Goal: Information Seeking & Learning: Learn about a topic

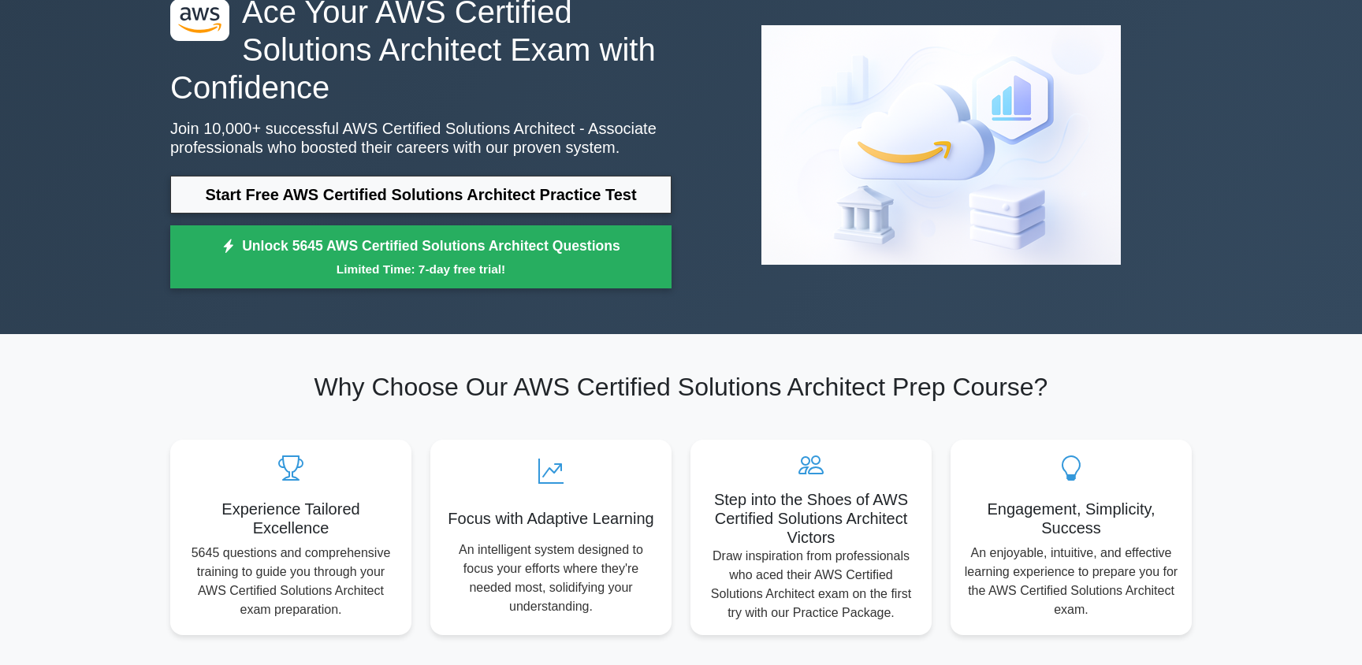
scroll to position [88, 0]
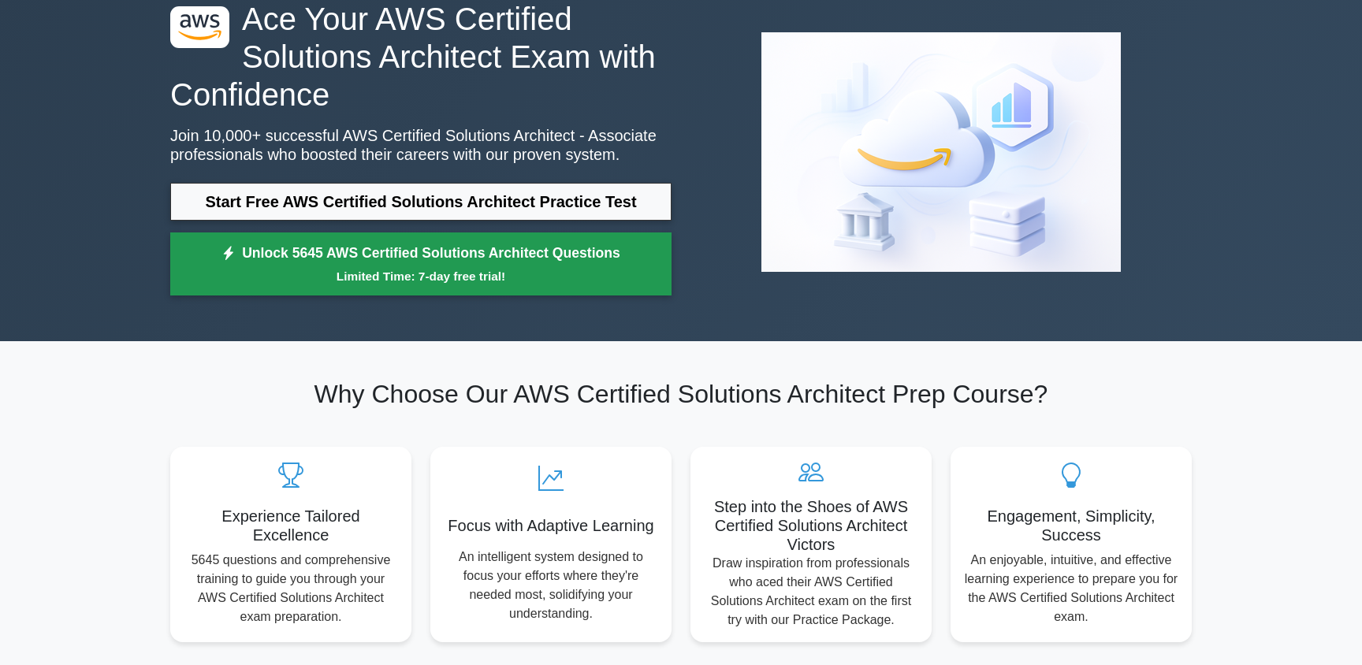
click at [344, 248] on link "Unlock 5645 AWS Certified Solutions Architect Questions Limited Time: 7-day fre…" at bounding box center [420, 264] width 501 height 63
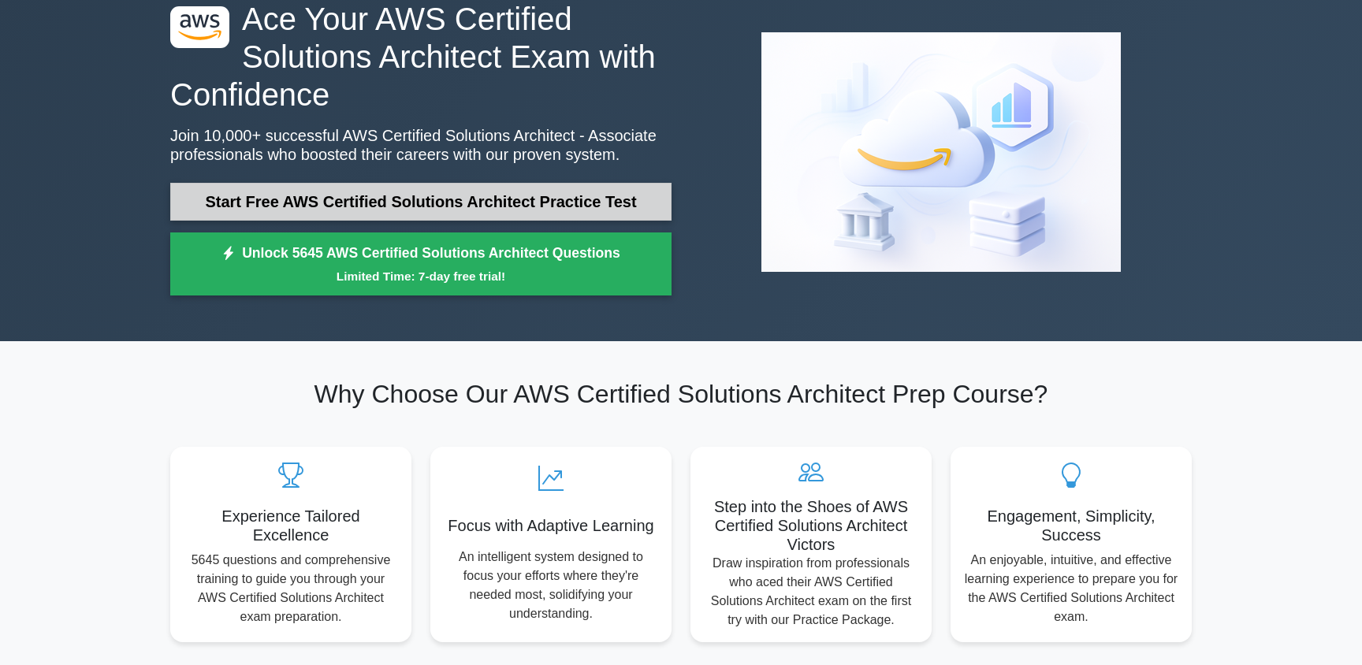
click at [270, 197] on link "Start Free AWS Certified Solutions Architect Practice Test" at bounding box center [420, 202] width 501 height 38
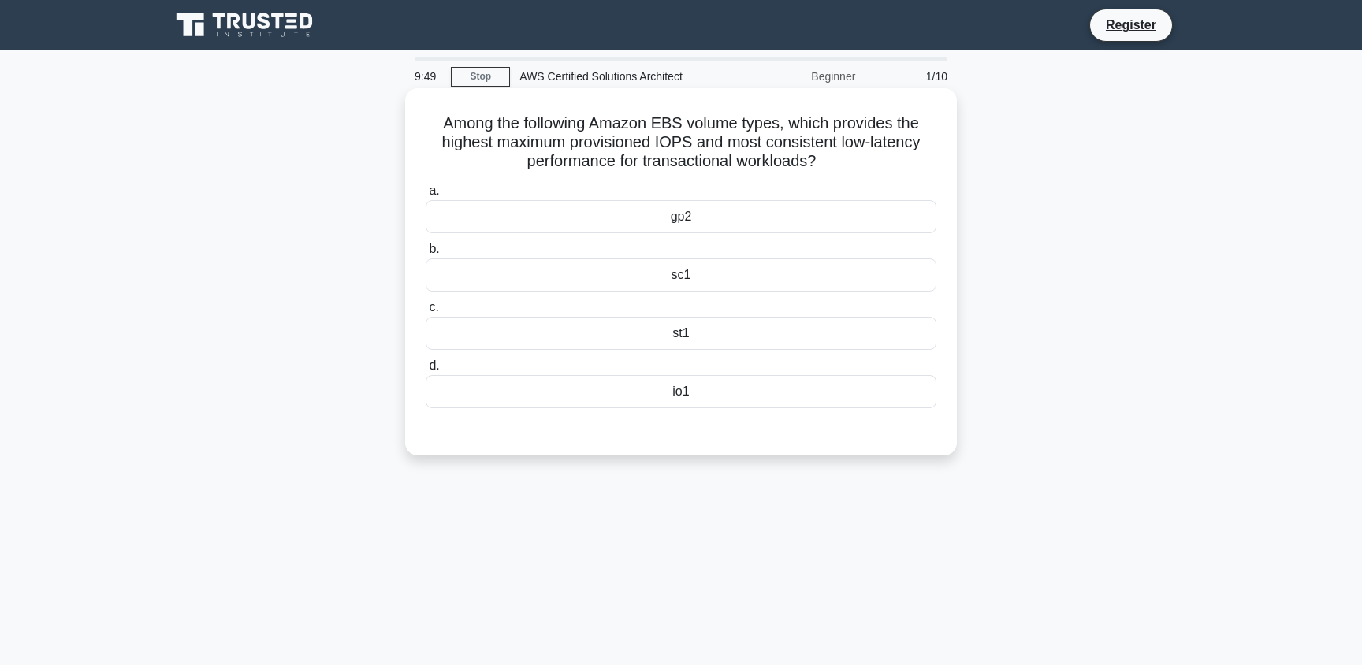
click at [714, 401] on div "io1" at bounding box center [681, 391] width 511 height 33
click at [426, 371] on input "d. io1" at bounding box center [426, 366] width 0 height 10
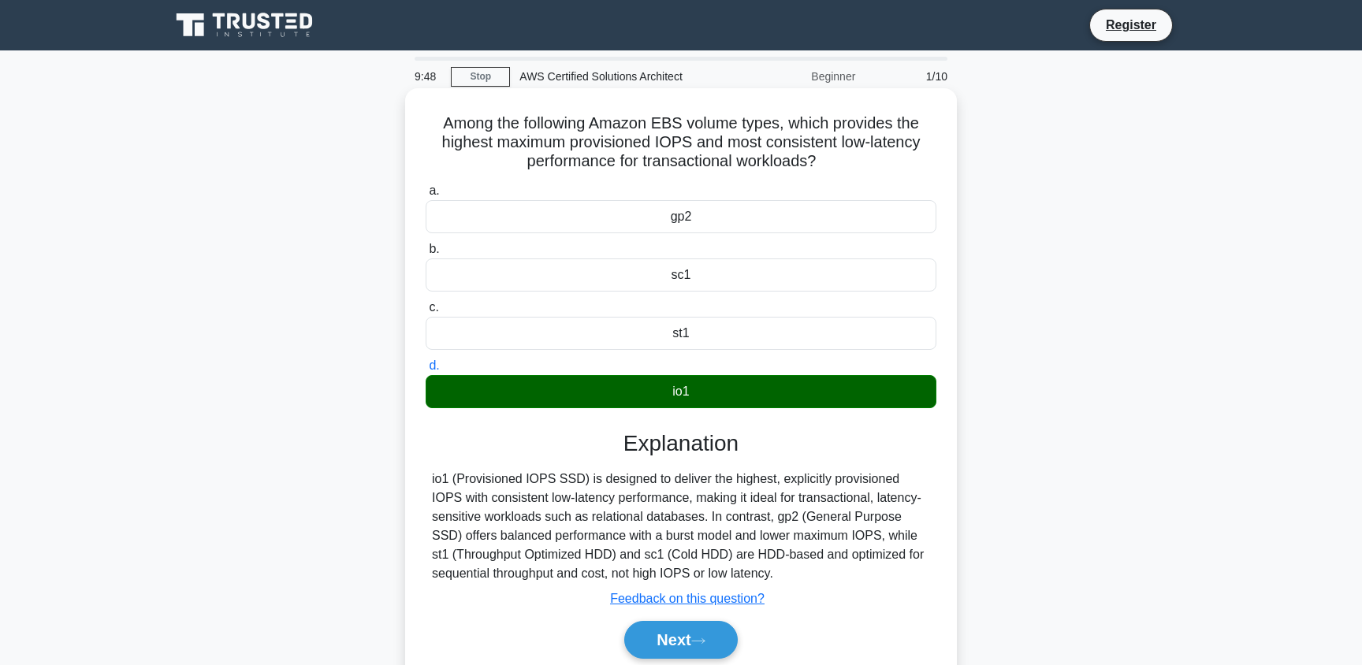
scroll to position [5, 0]
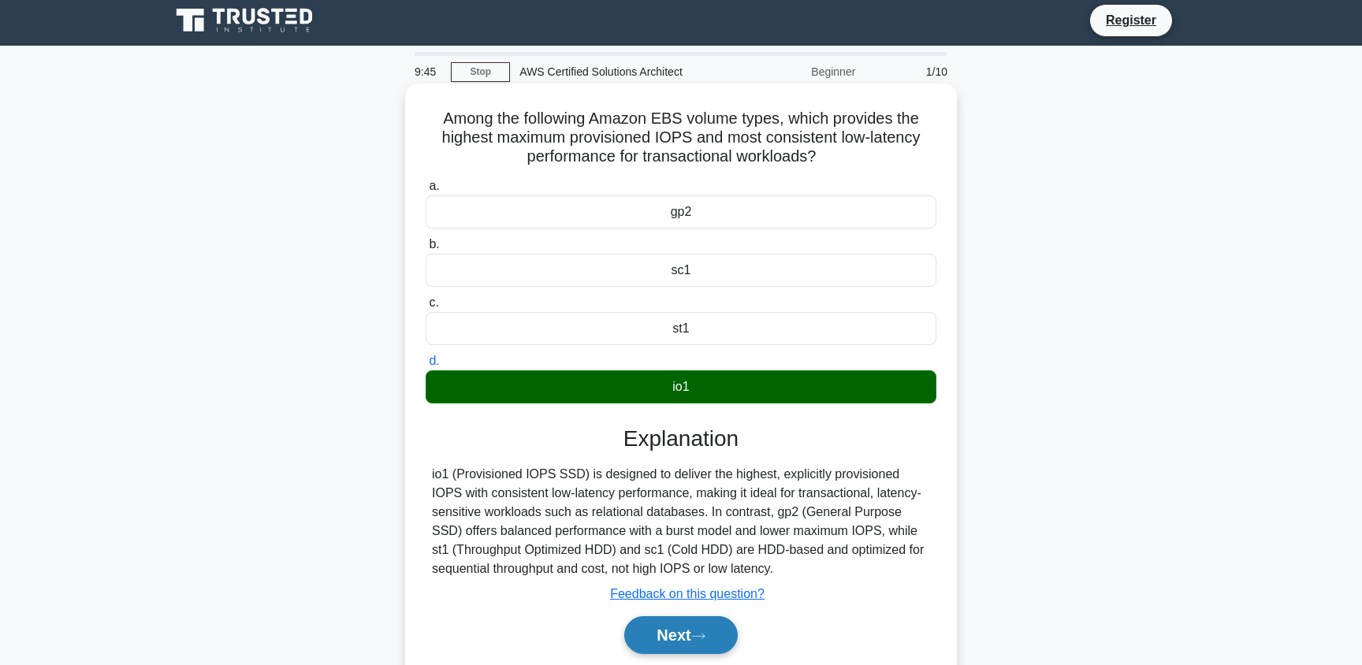
click at [709, 626] on button "Next" at bounding box center [680, 635] width 113 height 38
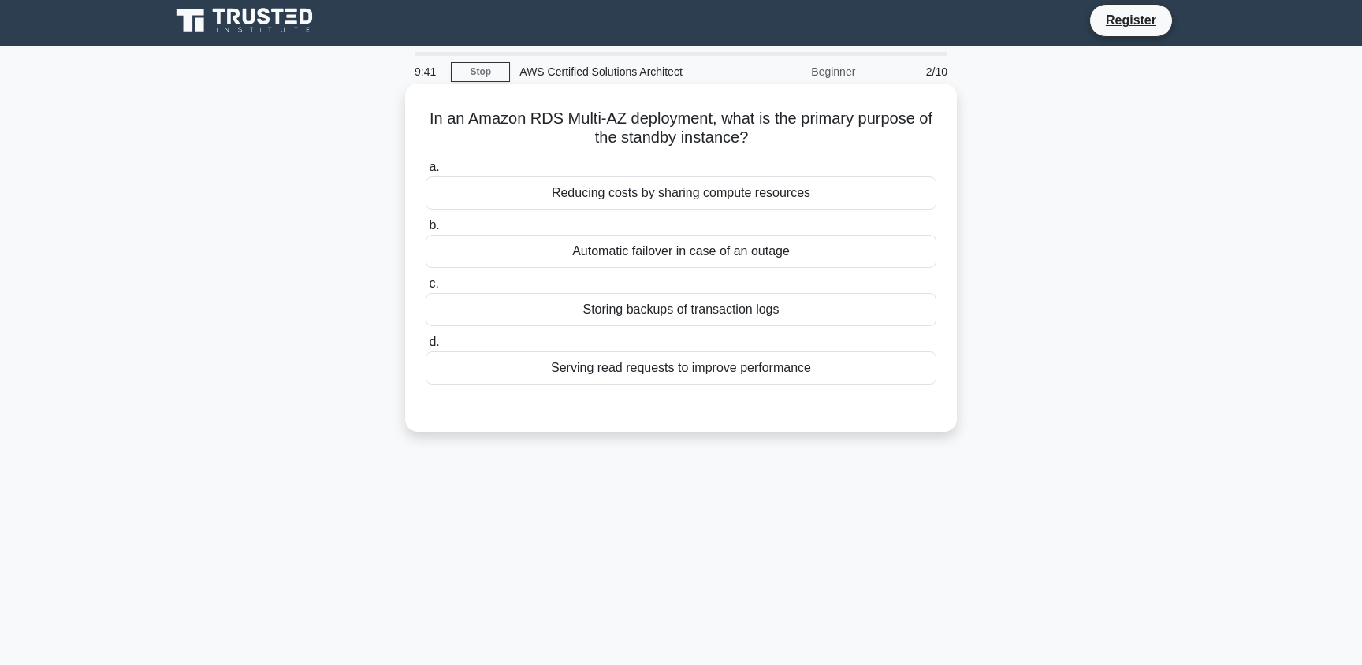
scroll to position [0, 0]
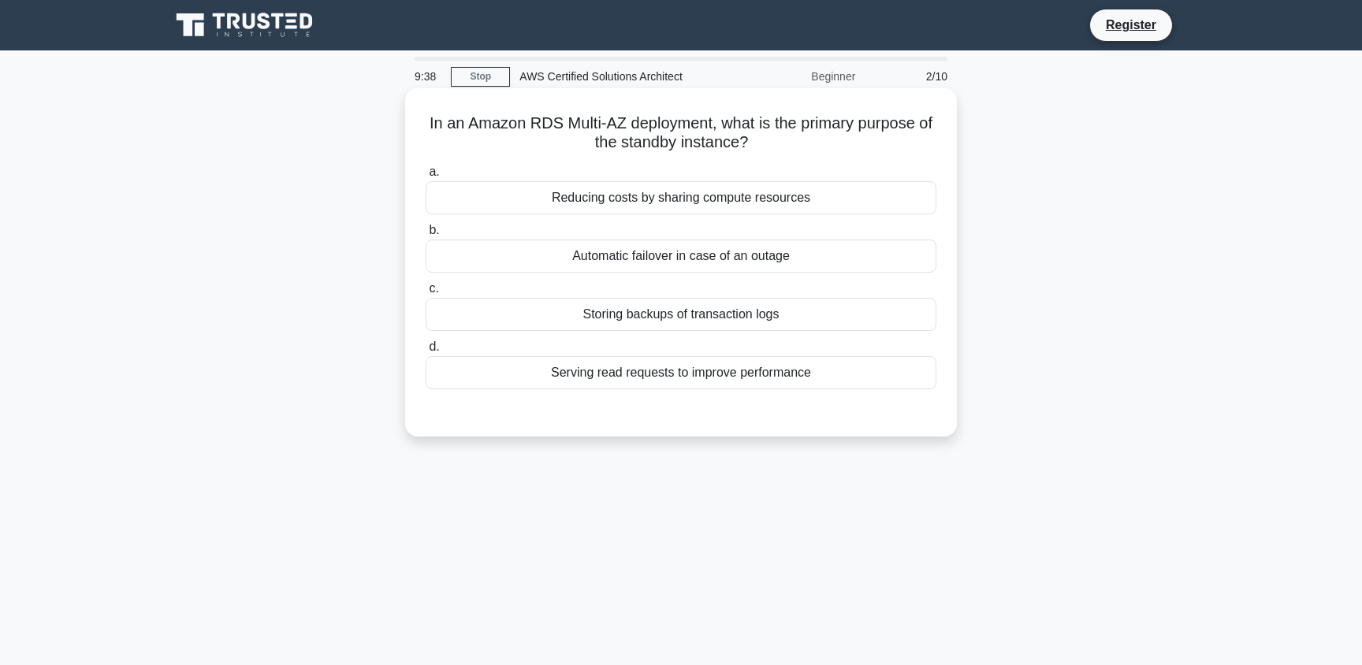
click at [582, 256] on div "Automatic failover in case of an outage" at bounding box center [681, 256] width 511 height 33
click at [426, 236] on input "b. Automatic failover in case of an outage" at bounding box center [426, 230] width 0 height 10
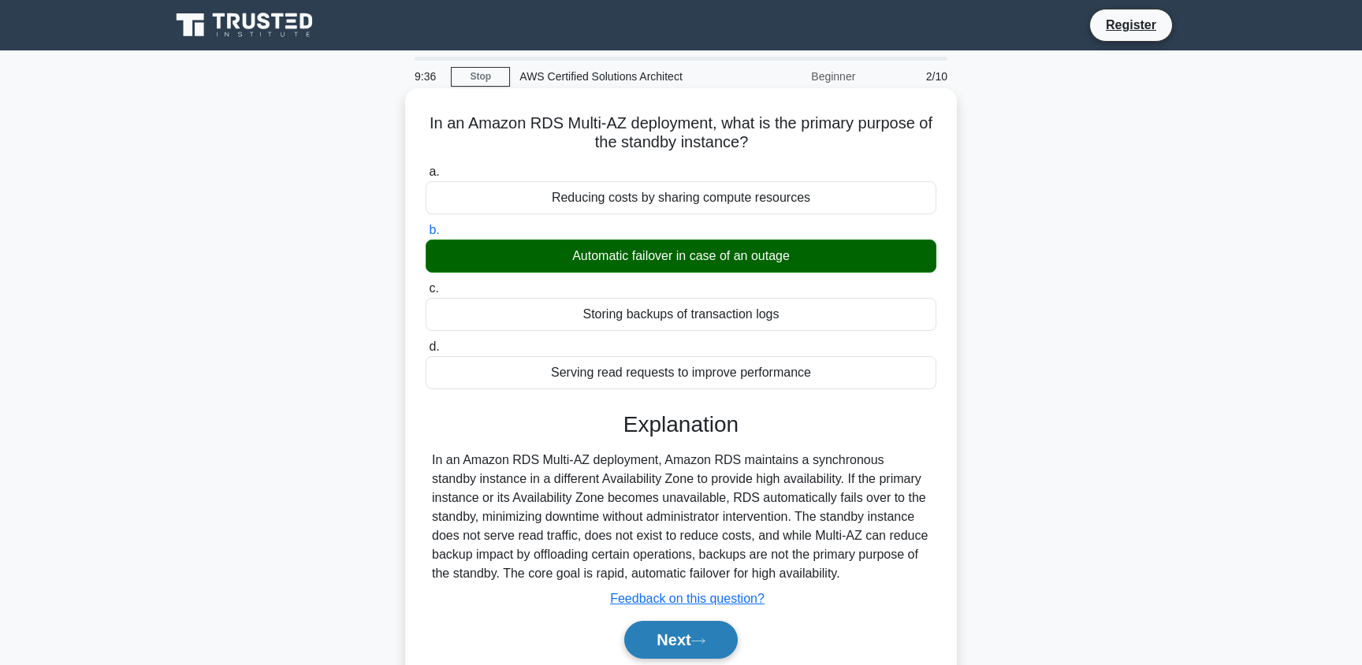
click at [699, 635] on button "Next" at bounding box center [680, 640] width 113 height 38
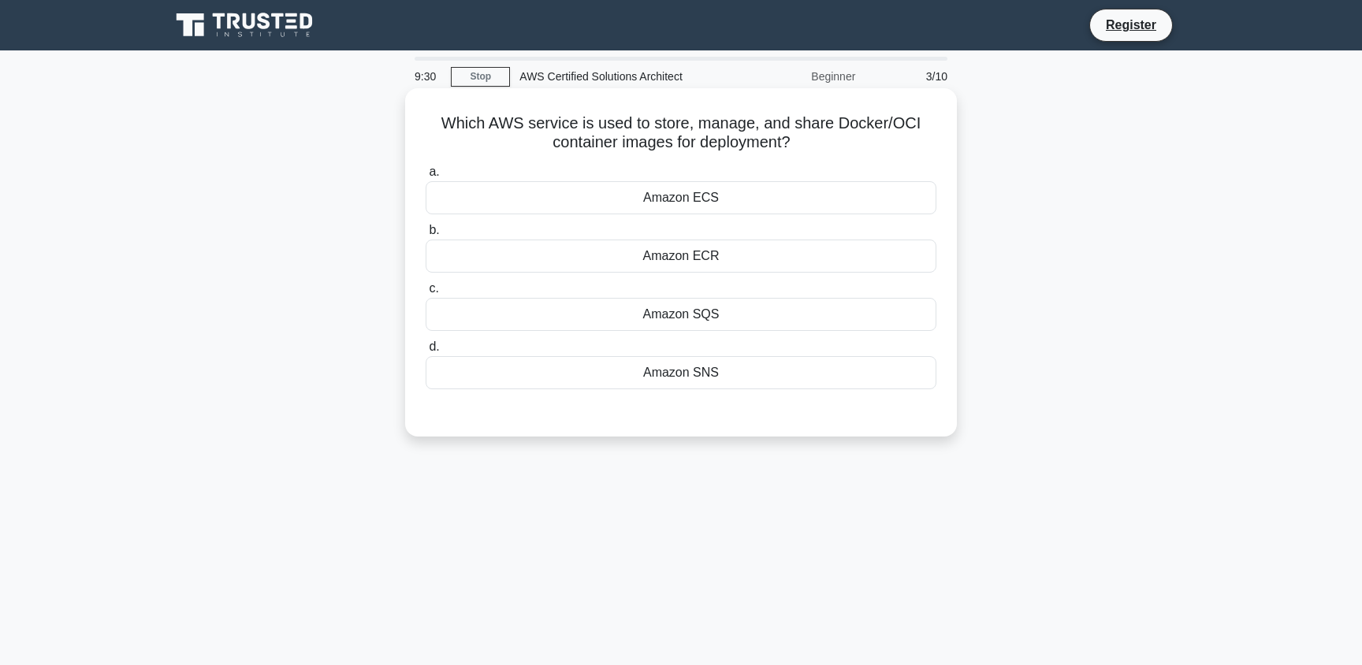
click at [668, 256] on div "Amazon ECR" at bounding box center [681, 256] width 511 height 33
click at [426, 236] on input "b. Amazon ECR" at bounding box center [426, 230] width 0 height 10
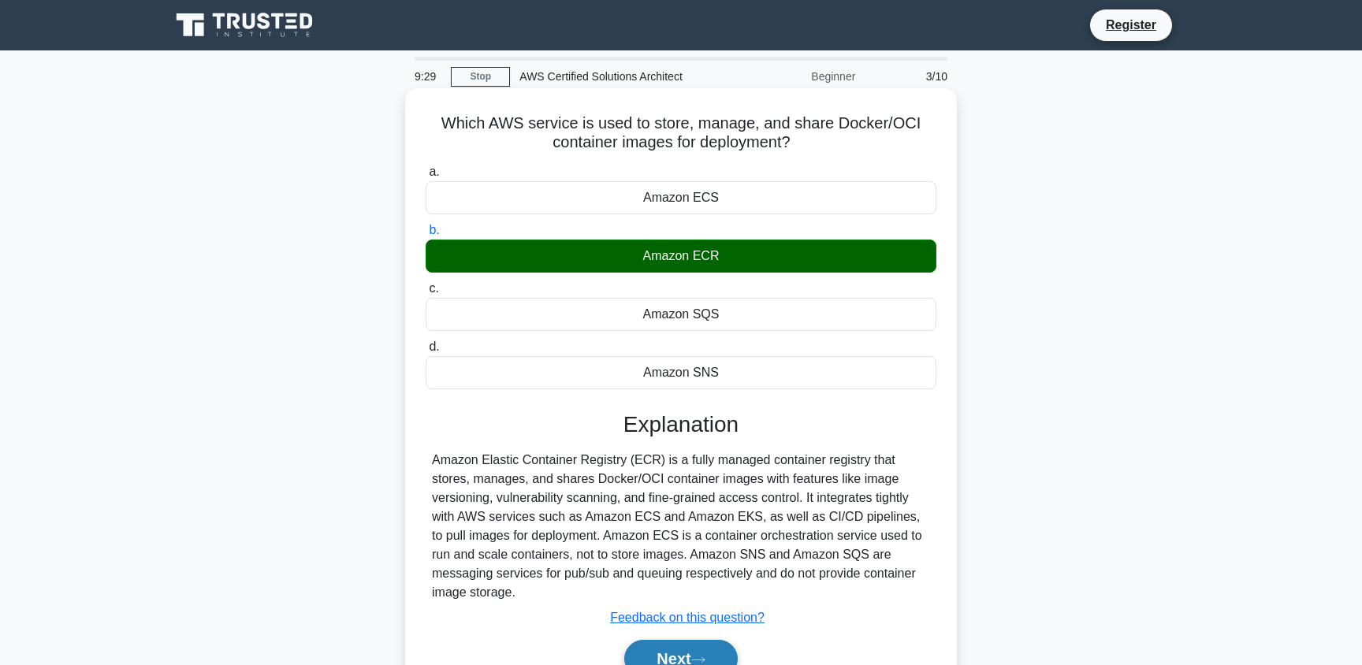
click at [676, 652] on button "Next" at bounding box center [680, 659] width 113 height 38
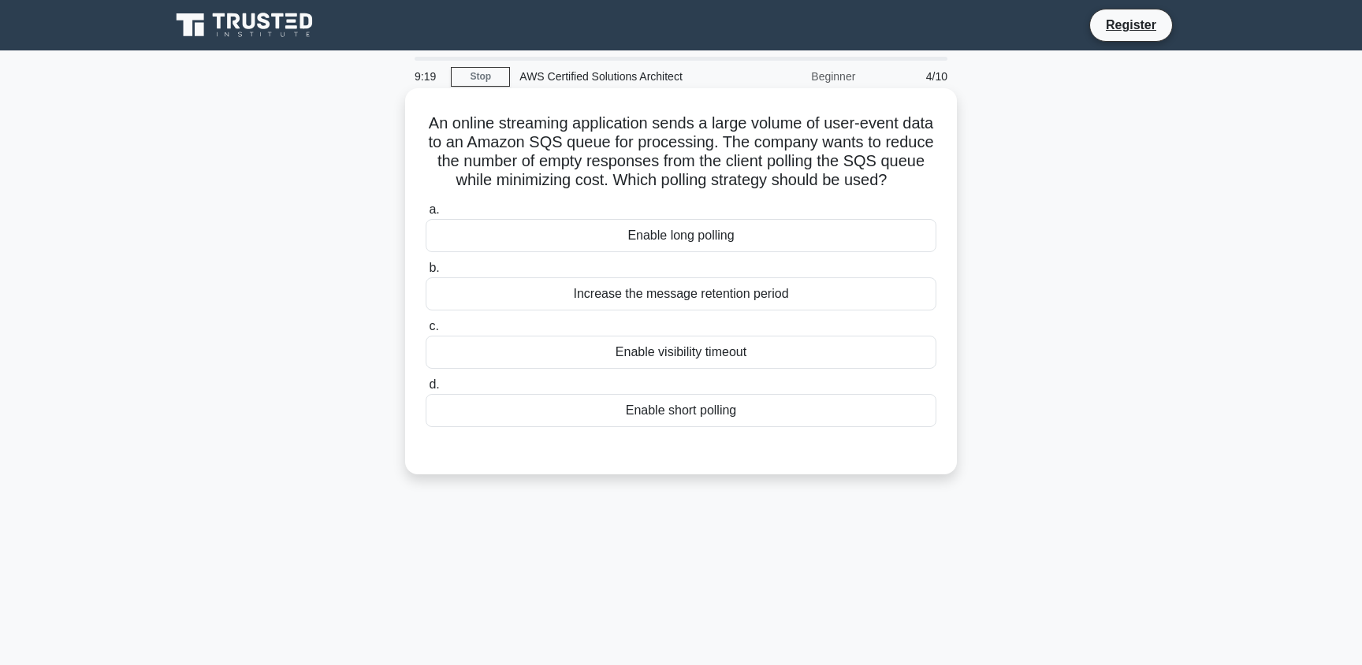
click at [643, 235] on div "Enable long polling" at bounding box center [681, 235] width 511 height 33
click at [426, 215] on input "a. Enable long polling" at bounding box center [426, 210] width 0 height 10
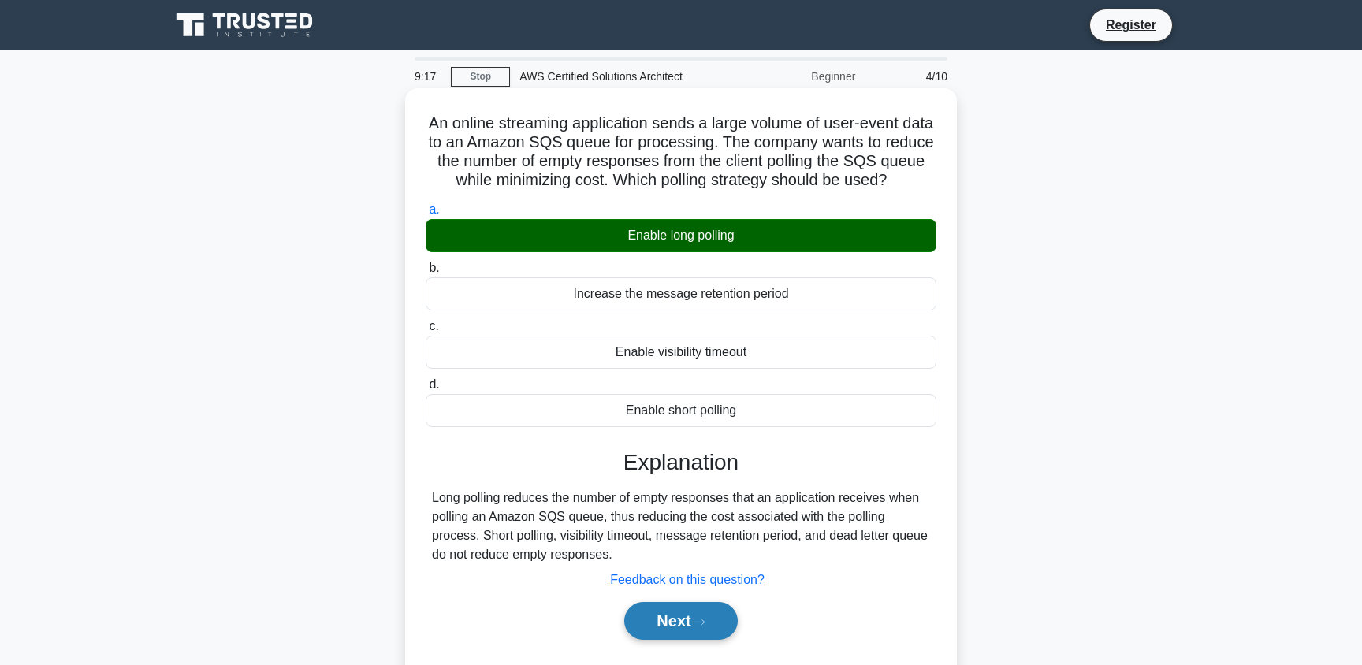
click at [709, 609] on button "Next" at bounding box center [680, 621] width 113 height 38
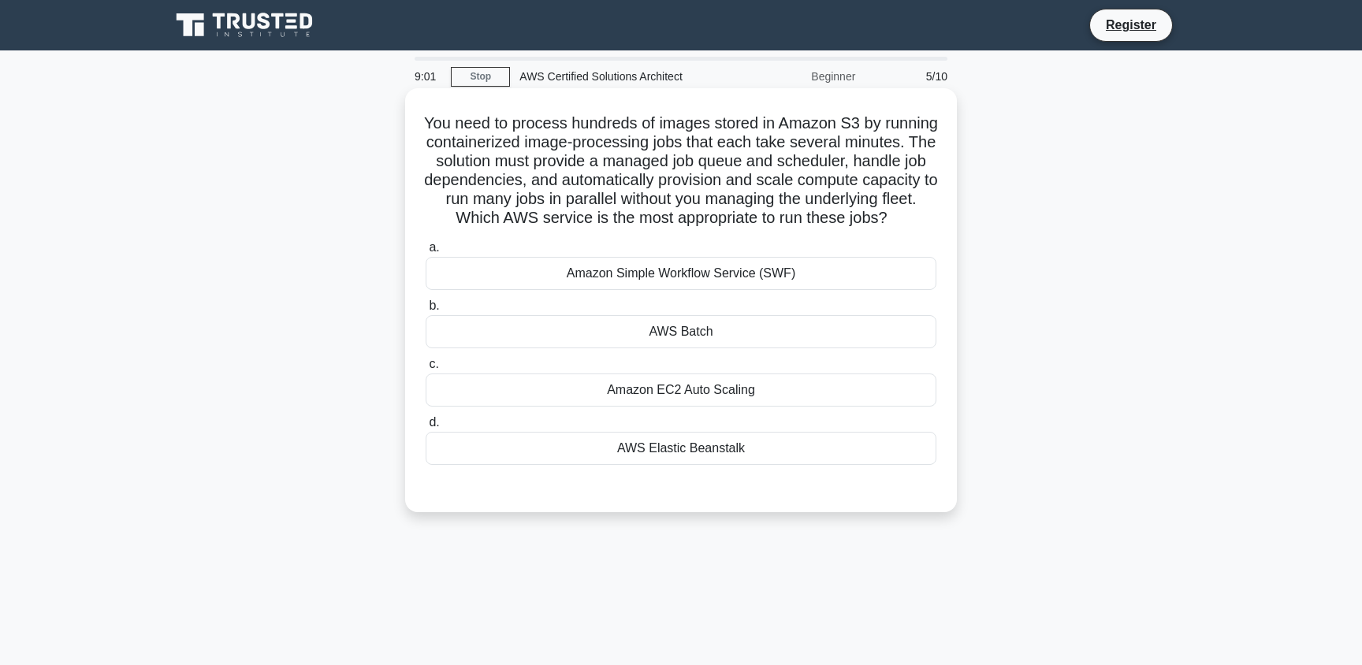
click at [685, 458] on div "AWS Elastic Beanstalk" at bounding box center [681, 448] width 511 height 33
click at [426, 428] on input "d. AWS Elastic Beanstalk" at bounding box center [426, 423] width 0 height 10
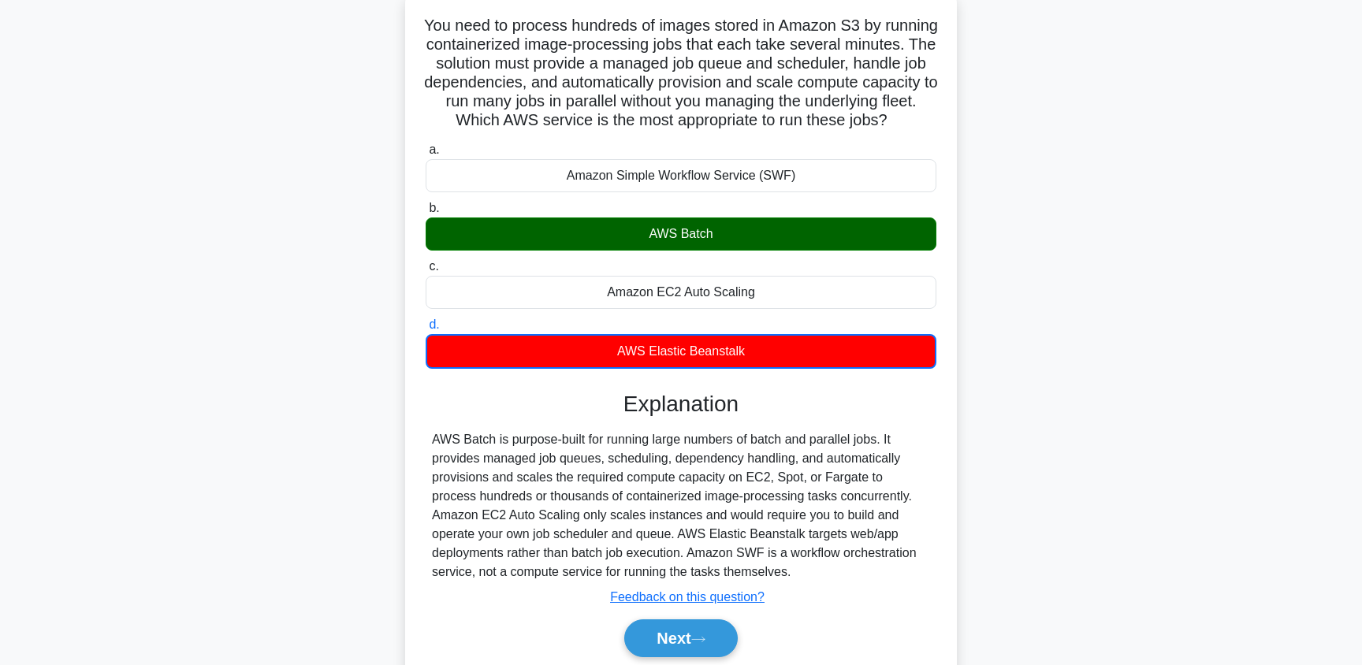
scroll to position [186, 0]
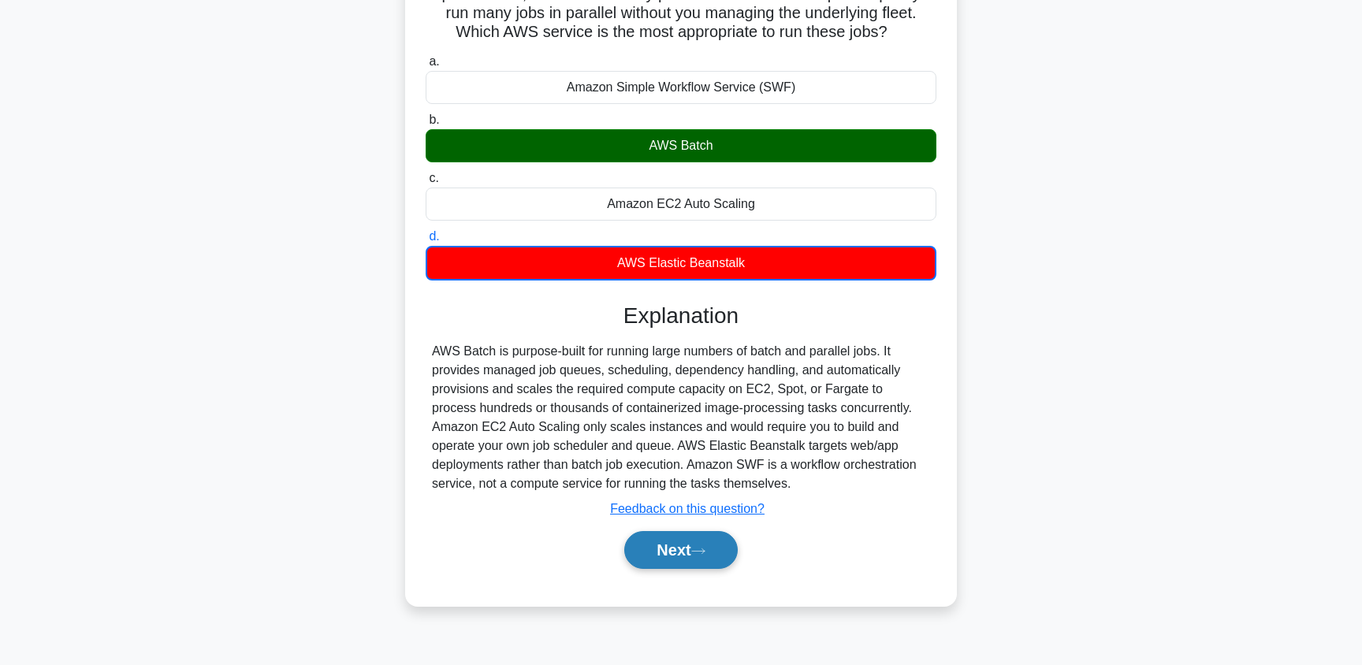
click at [689, 560] on button "Next" at bounding box center [680, 550] width 113 height 38
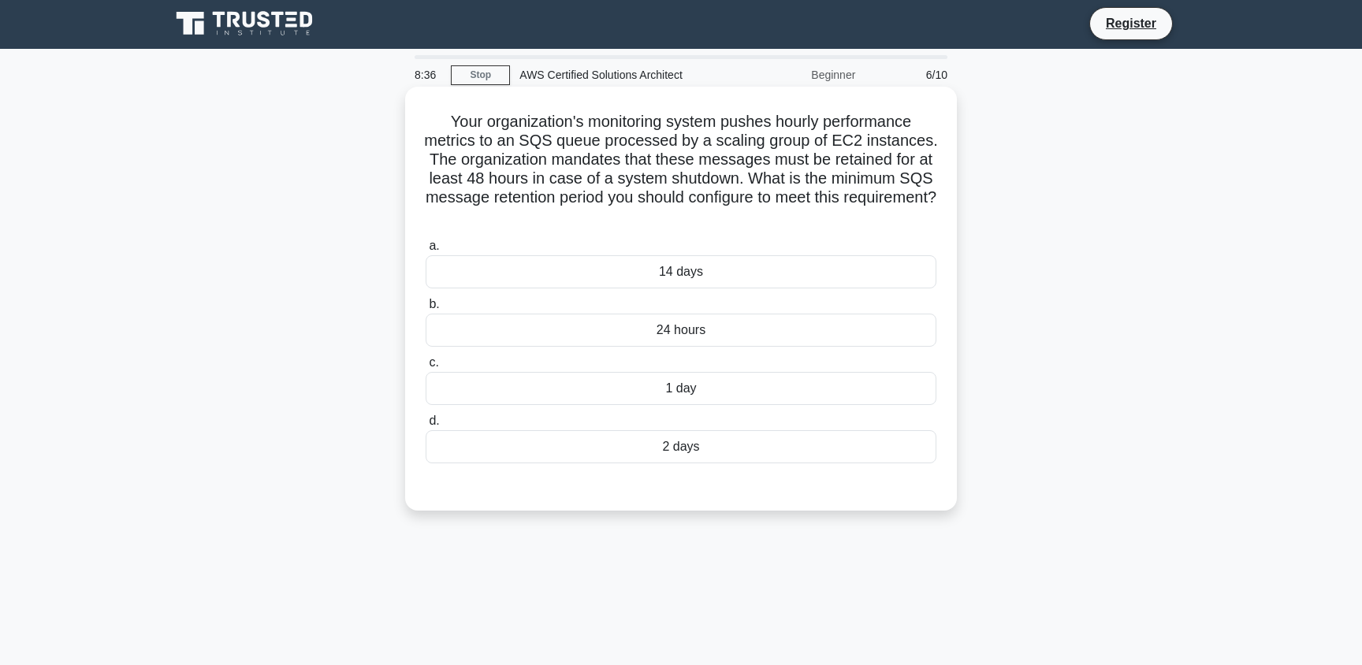
scroll to position [0, 0]
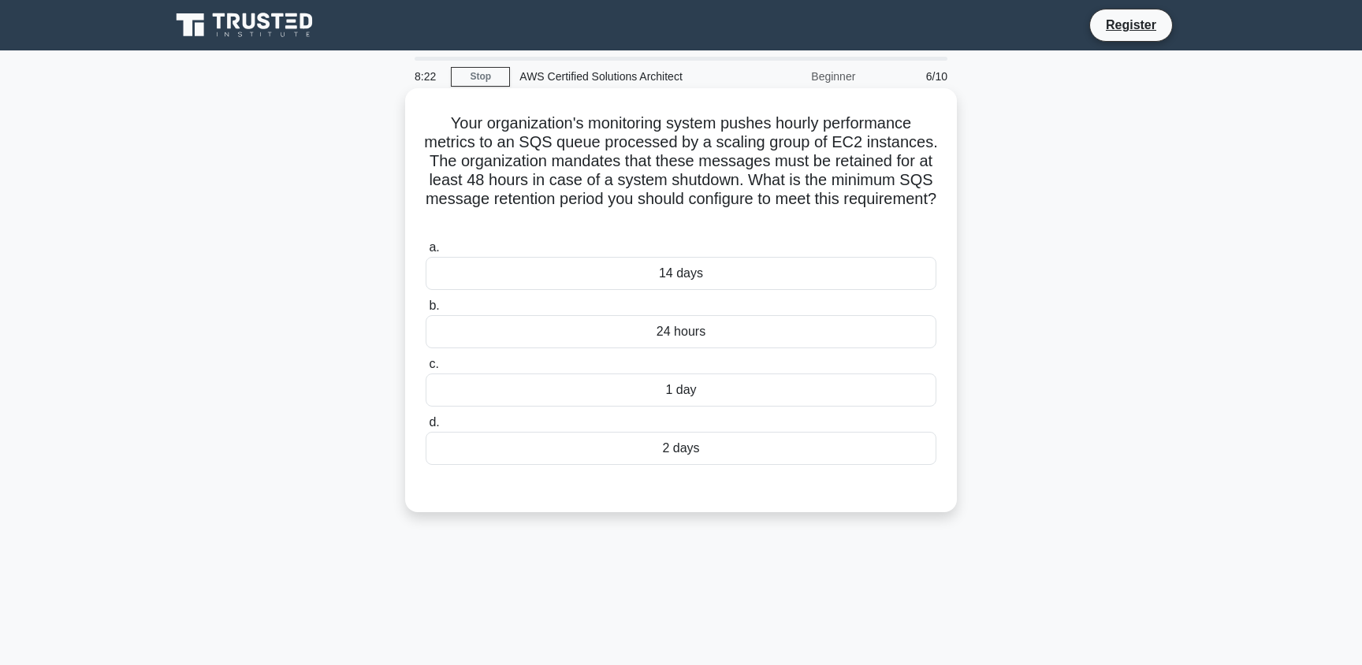
click at [680, 445] on div "2 days" at bounding box center [681, 448] width 511 height 33
click at [426, 428] on input "d. 2 days" at bounding box center [426, 423] width 0 height 10
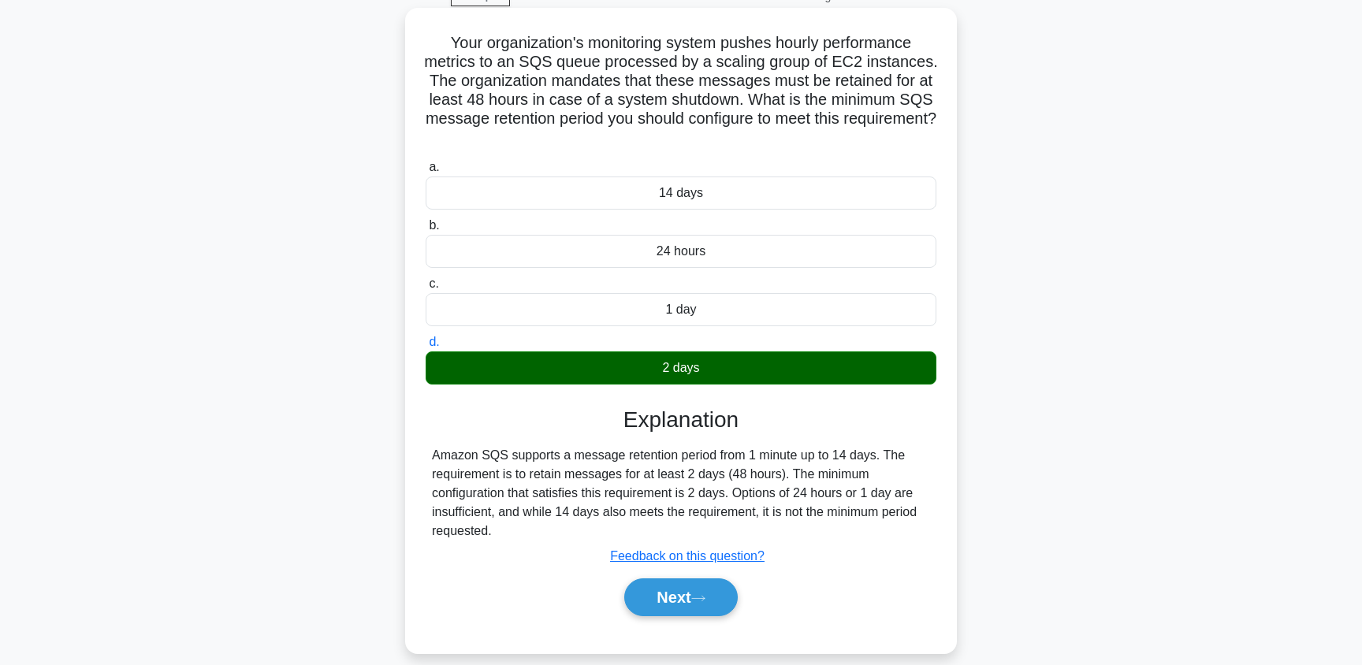
scroll to position [113, 0]
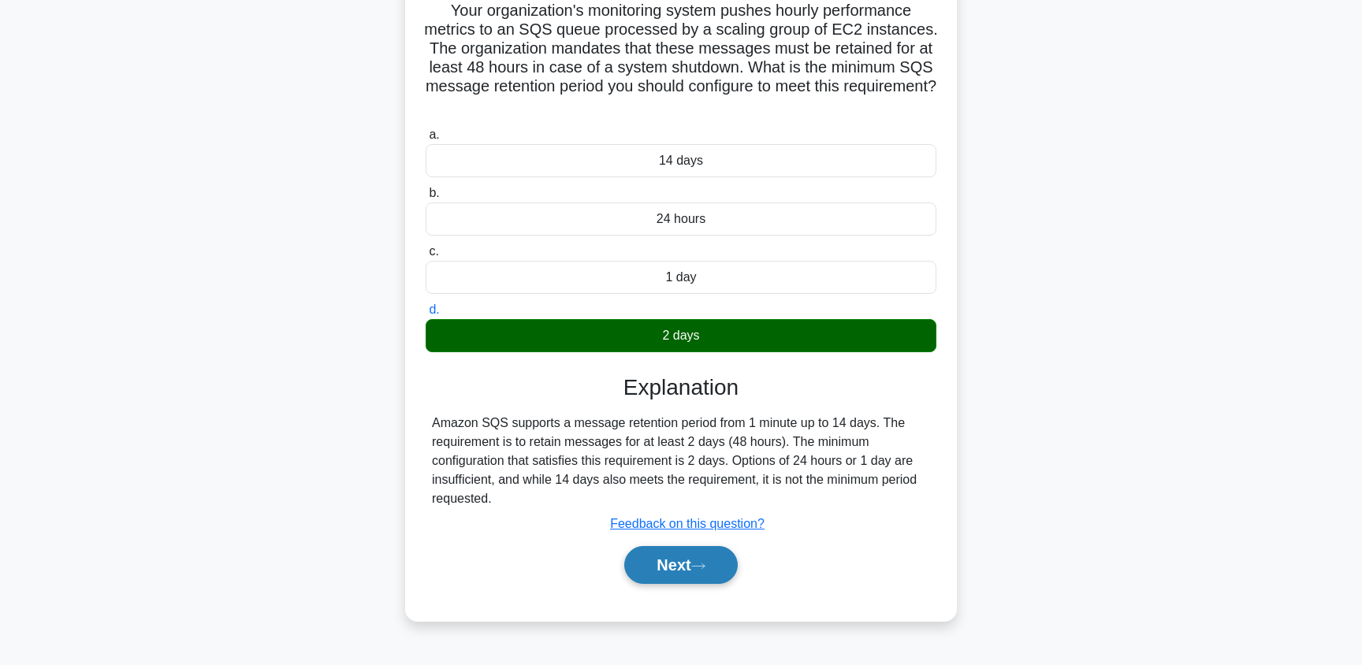
click at [702, 553] on button "Next" at bounding box center [680, 565] width 113 height 38
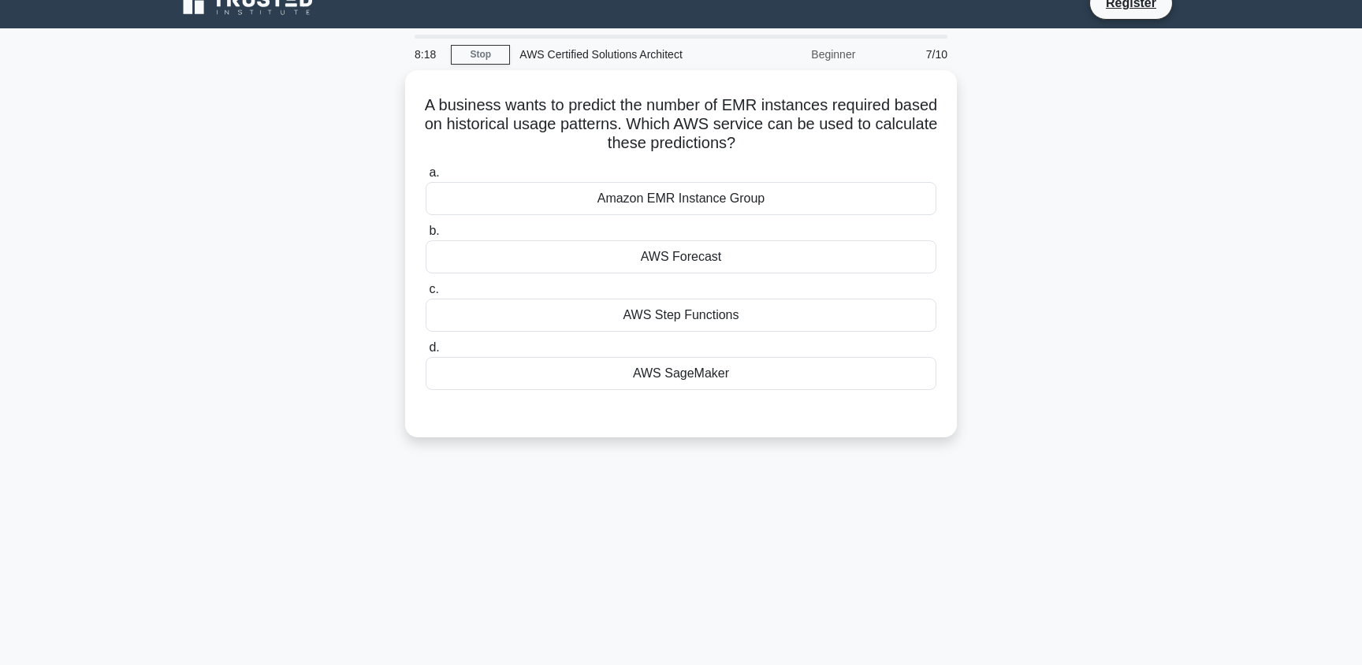
scroll to position [0, 0]
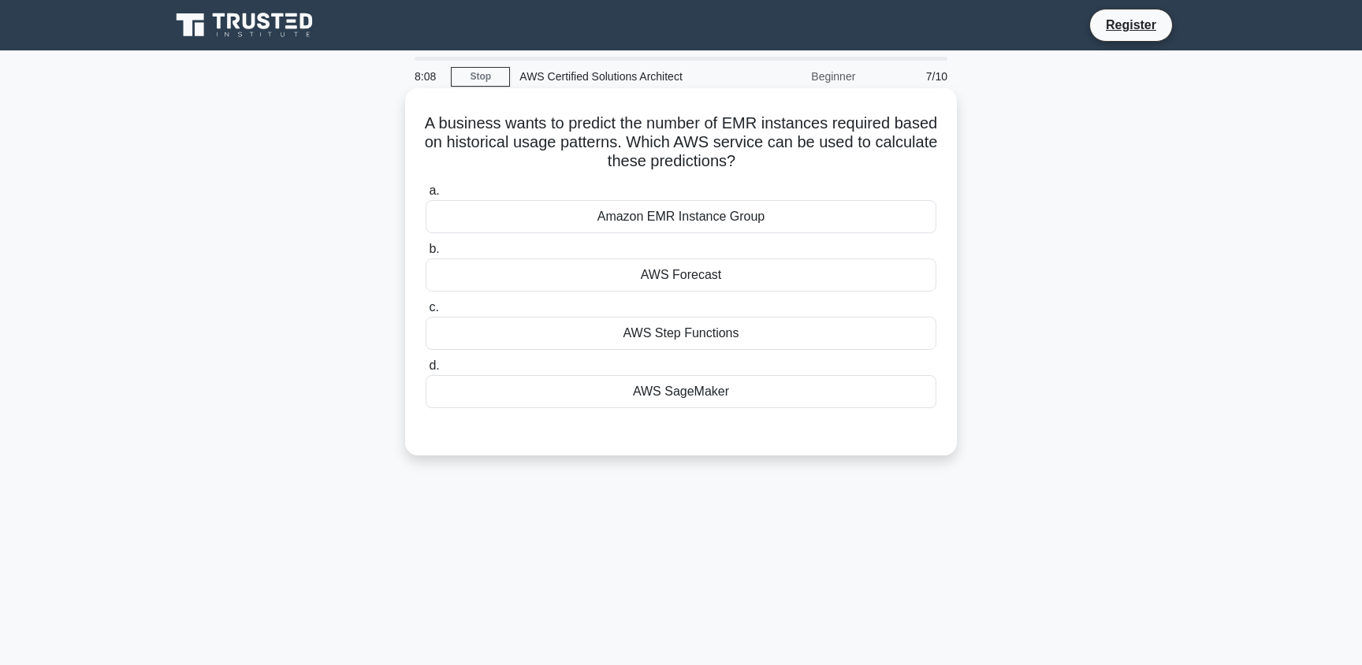
click at [673, 277] on div "AWS Forecast" at bounding box center [681, 275] width 511 height 33
click at [426, 255] on input "b. AWS Forecast" at bounding box center [426, 249] width 0 height 10
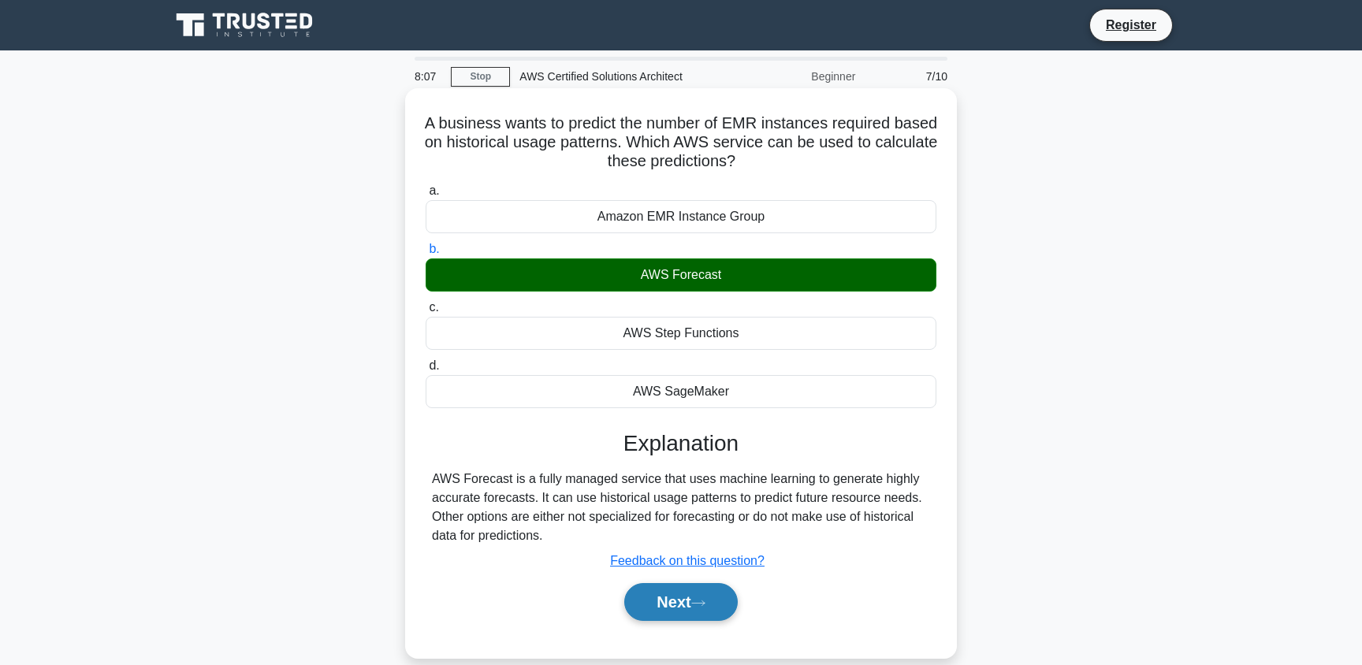
click at [694, 611] on button "Next" at bounding box center [680, 602] width 113 height 38
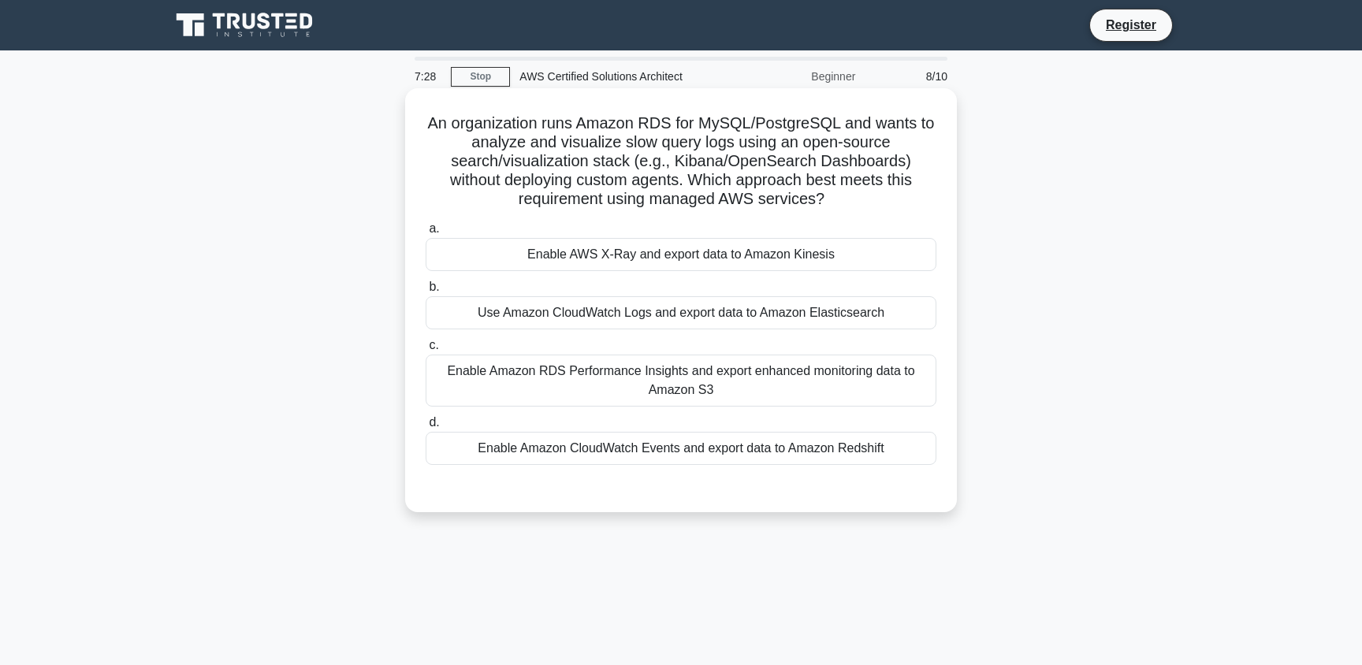
click at [624, 381] on div "Enable Amazon RDS Performance Insights and export enhanced monitoring data to A…" at bounding box center [681, 381] width 511 height 52
click at [426, 351] on input "c. Enable Amazon RDS Performance Insights and export enhanced monitoring data t…" at bounding box center [426, 346] width 0 height 10
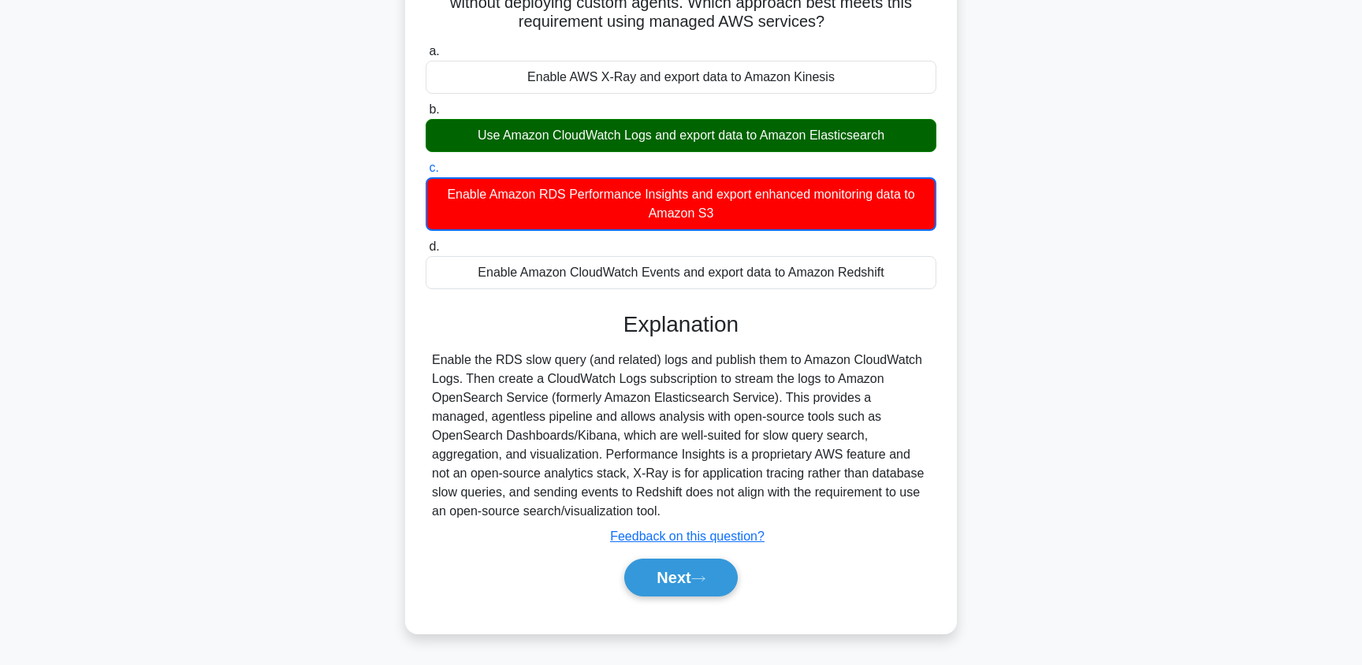
scroll to position [186, 0]
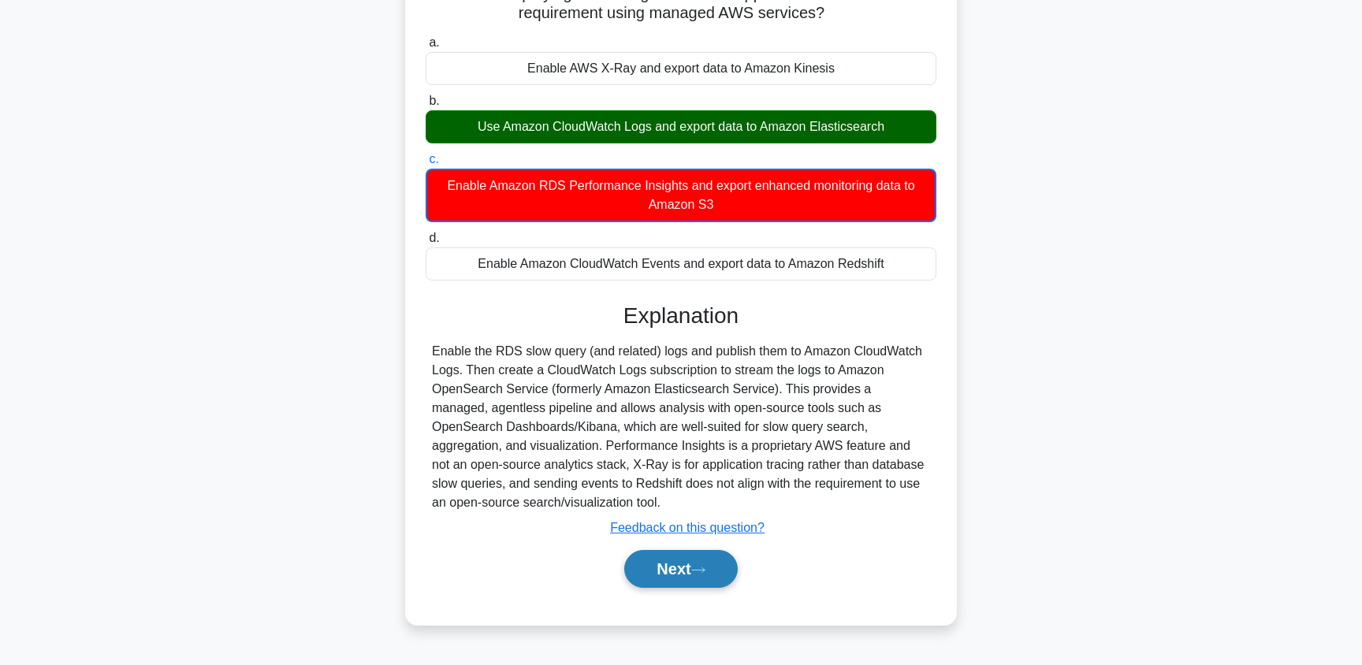
click at [665, 557] on button "Next" at bounding box center [680, 569] width 113 height 38
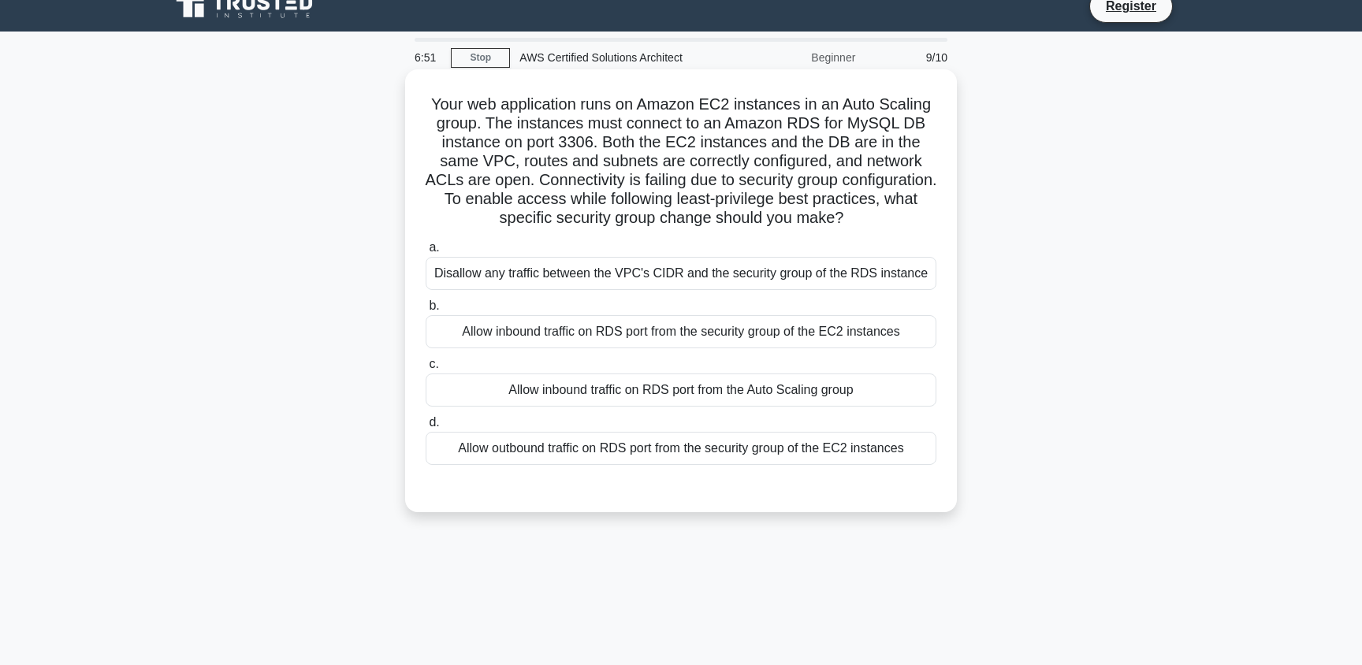
scroll to position [24, 0]
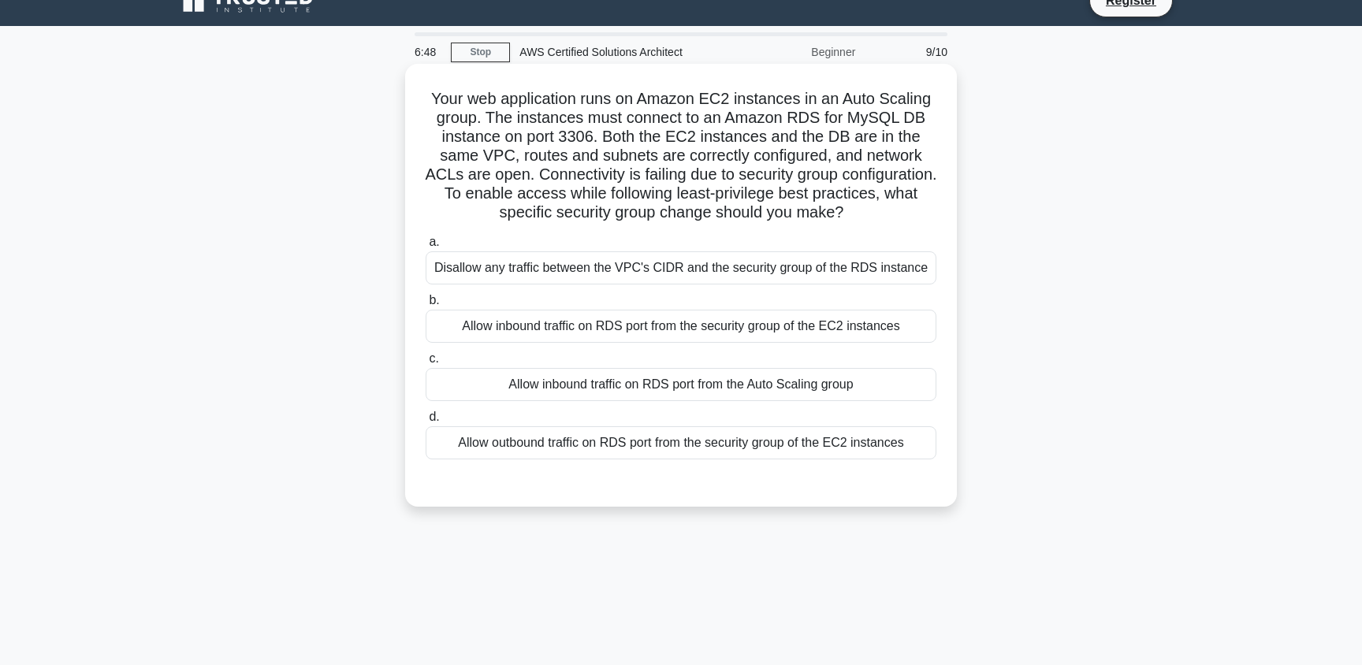
click at [570, 448] on div "Allow outbound traffic on RDS port from the security group of the EC2 instances" at bounding box center [681, 442] width 511 height 33
click at [426, 423] on input "d. Allow outbound traffic on RDS port from the security group of the EC2 instan…" at bounding box center [426, 417] width 0 height 10
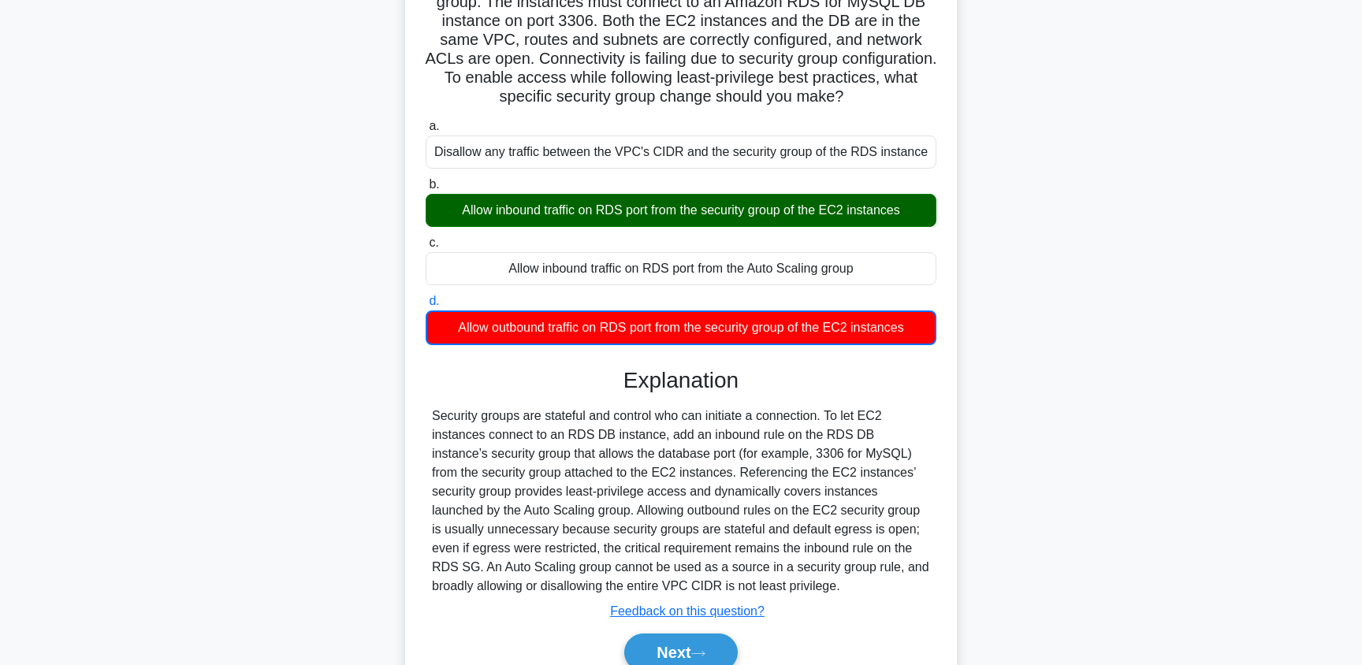
scroll to position [214, 0]
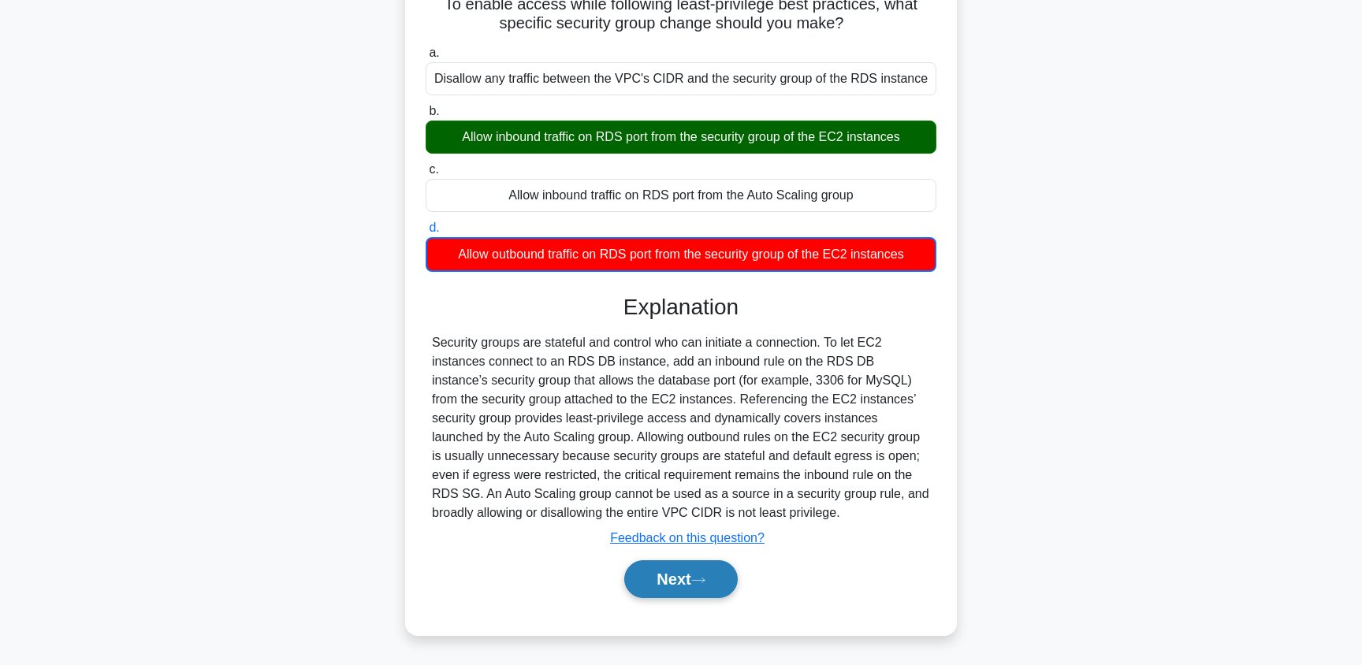
click at [669, 580] on button "Next" at bounding box center [680, 579] width 113 height 38
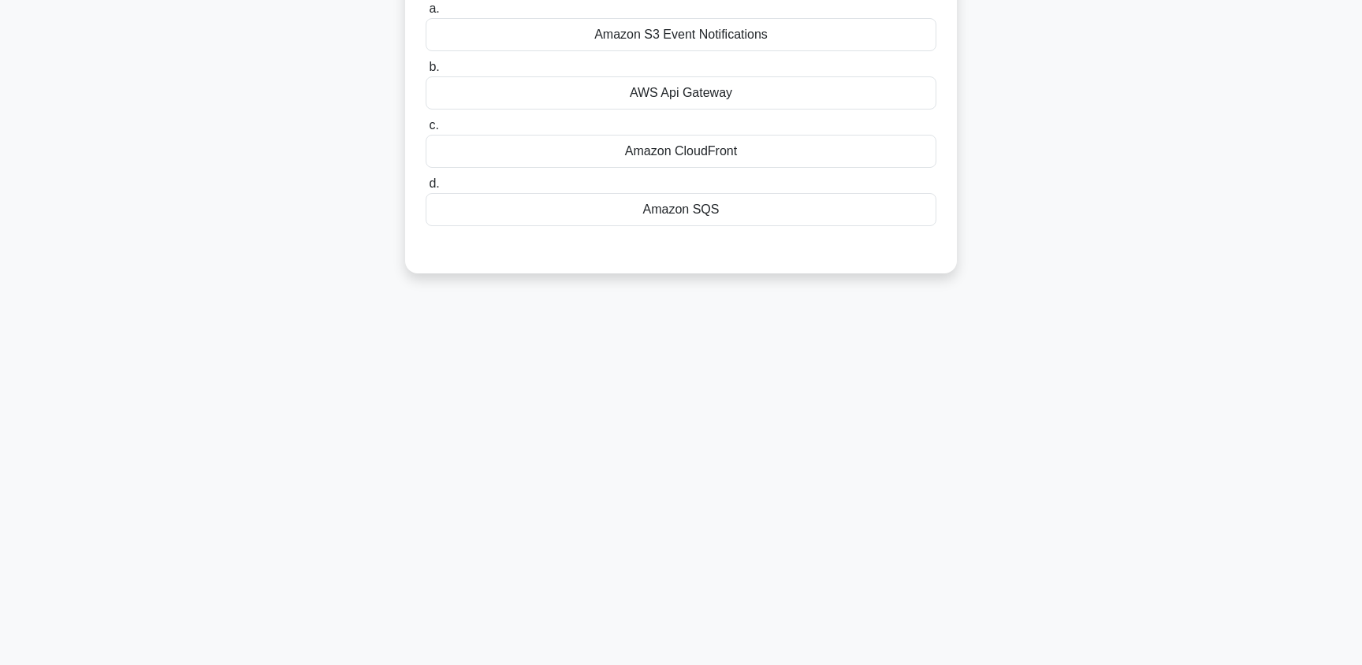
scroll to position [0, 0]
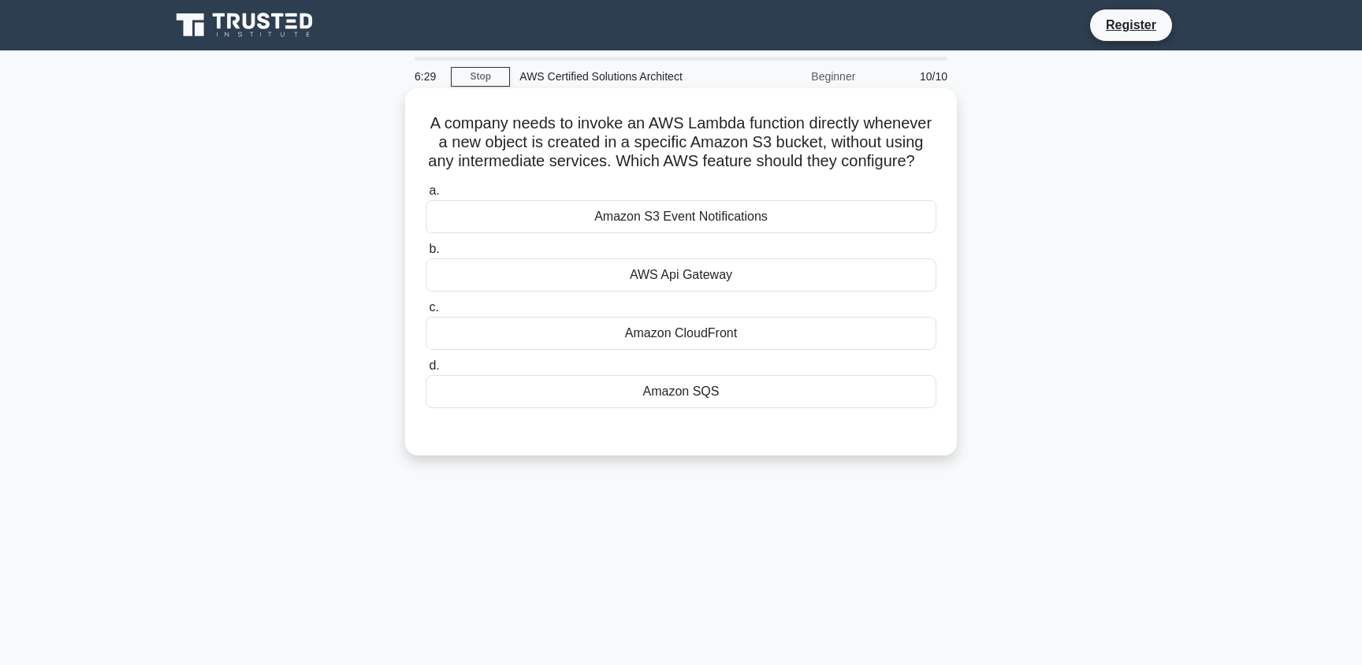
click at [628, 219] on div "Amazon S3 Event Notifications" at bounding box center [681, 216] width 511 height 33
click at [426, 196] on input "a. Amazon S3 Event Notifications" at bounding box center [426, 191] width 0 height 10
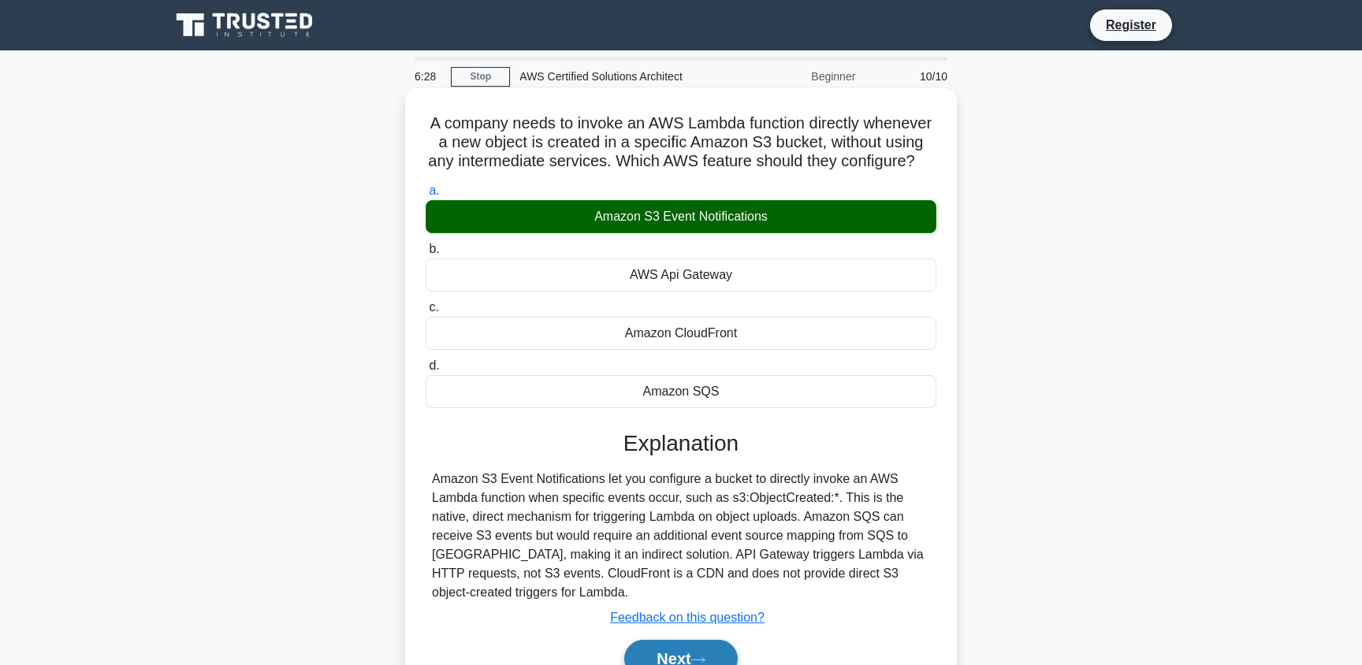
click at [694, 653] on button "Next" at bounding box center [680, 659] width 113 height 38
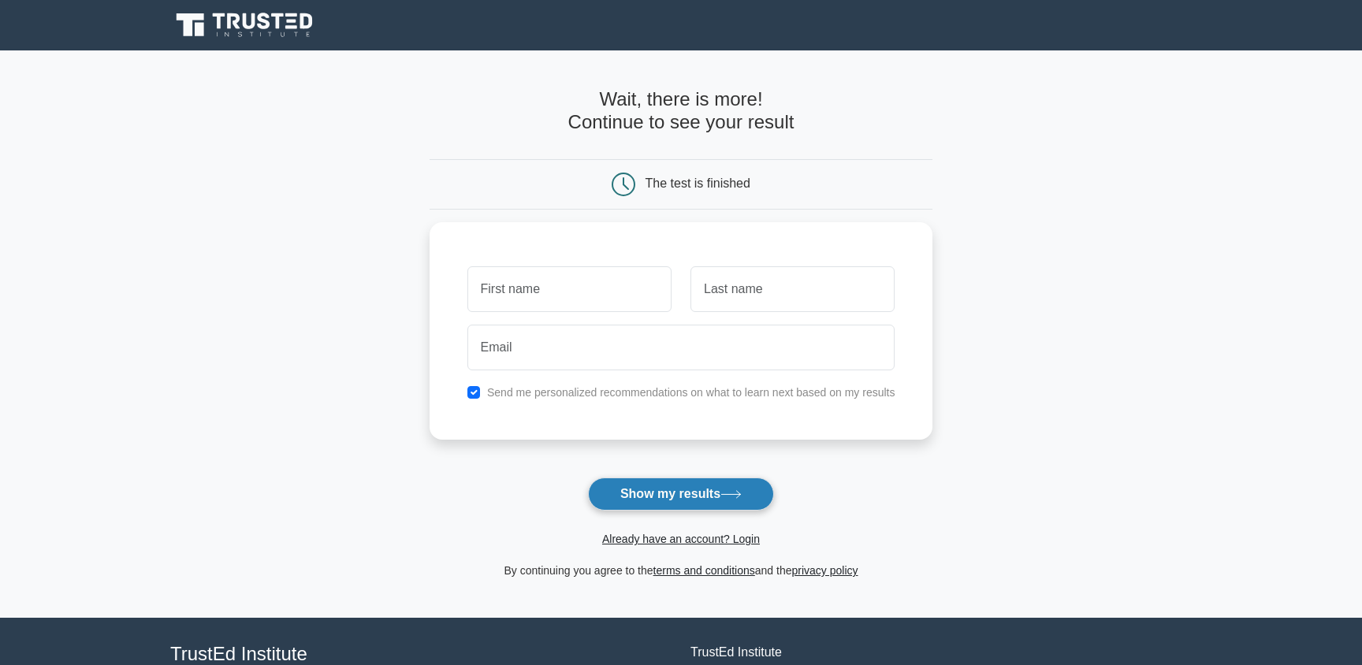
click at [670, 501] on button "Show my results" at bounding box center [681, 494] width 186 height 33
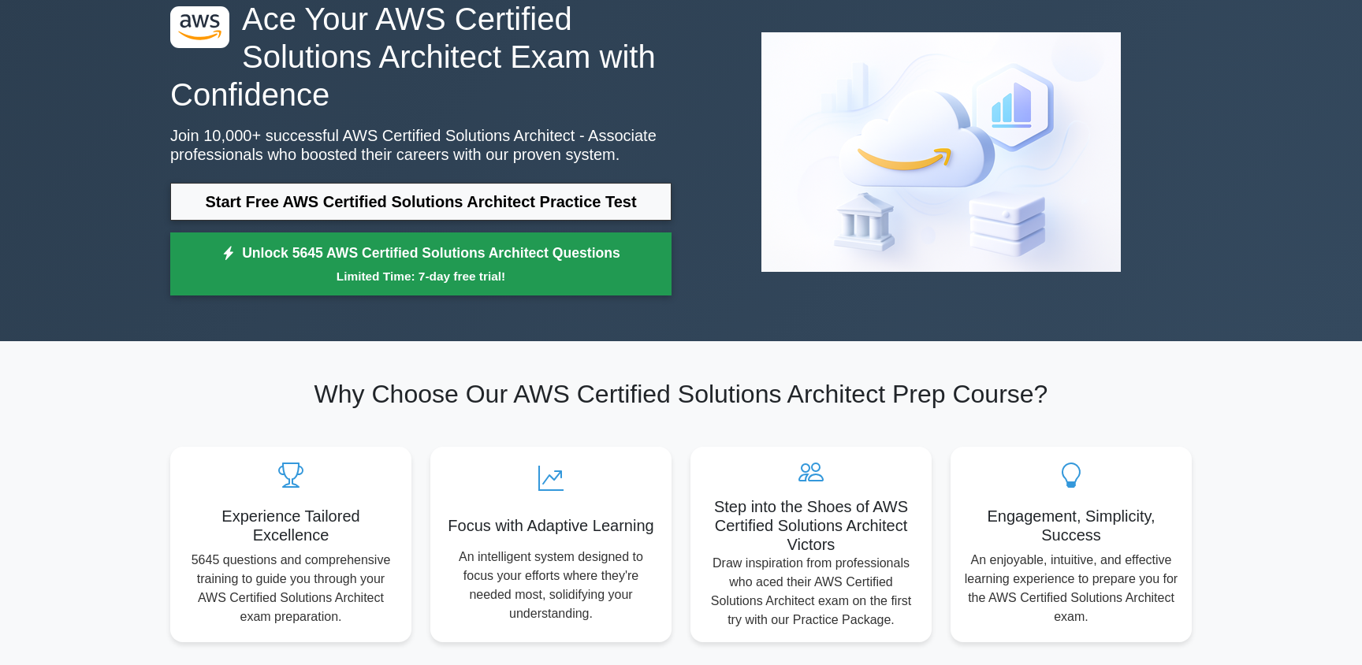
click at [318, 259] on link "Unlock 5645 AWS Certified Solutions Architect Questions Limited Time: 7-day fre…" at bounding box center [420, 264] width 501 height 63
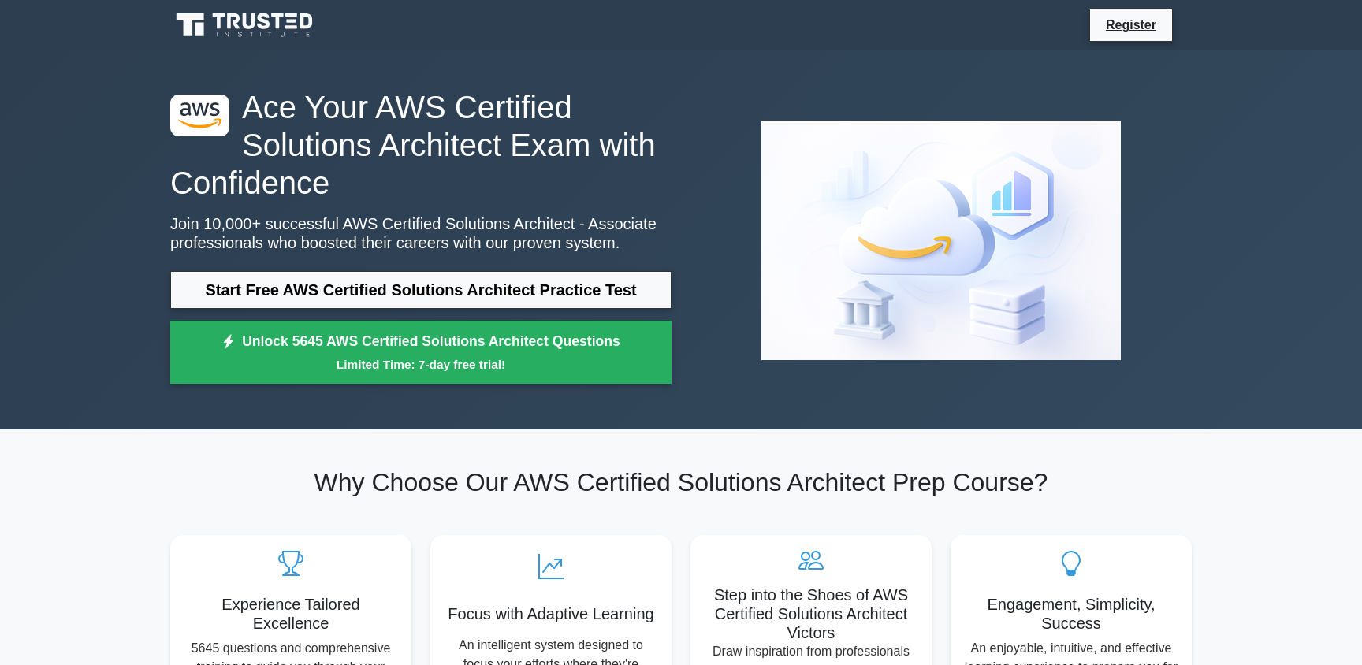
scroll to position [88, 0]
